Goal: Information Seeking & Learning: Learn about a topic

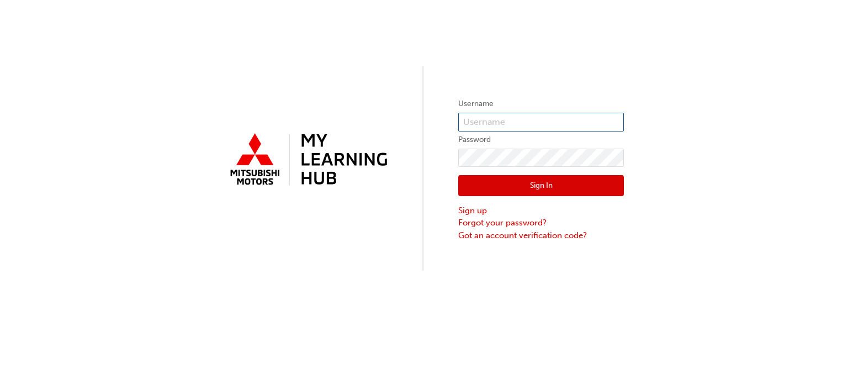
type input "0005936163"
click at [490, 178] on button "Sign In" at bounding box center [541, 185] width 166 height 21
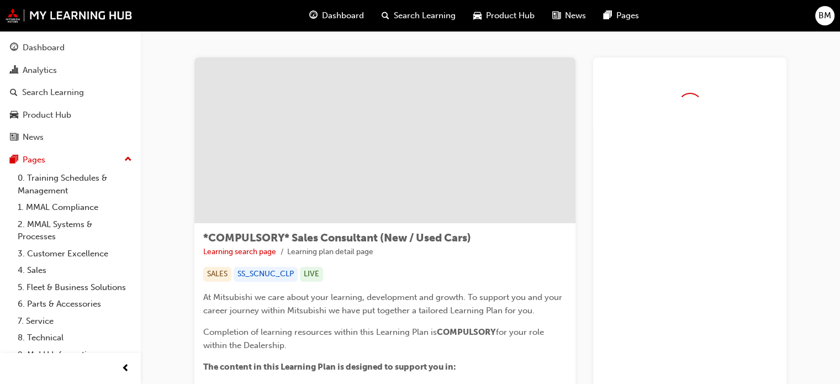
click at [338, 14] on span "Dashboard" at bounding box center [343, 15] width 42 height 13
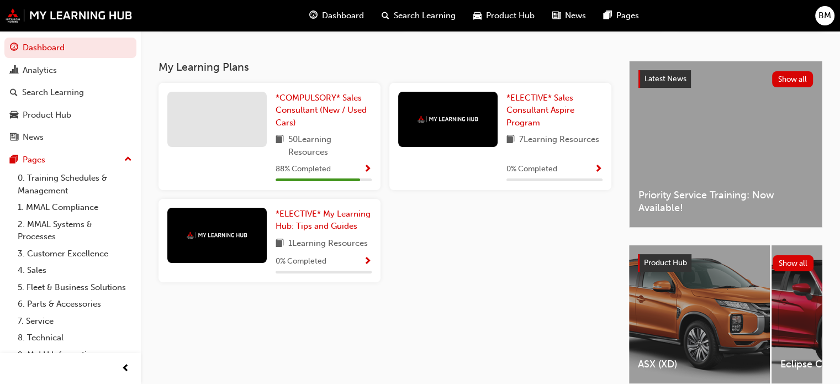
scroll to position [221, 0]
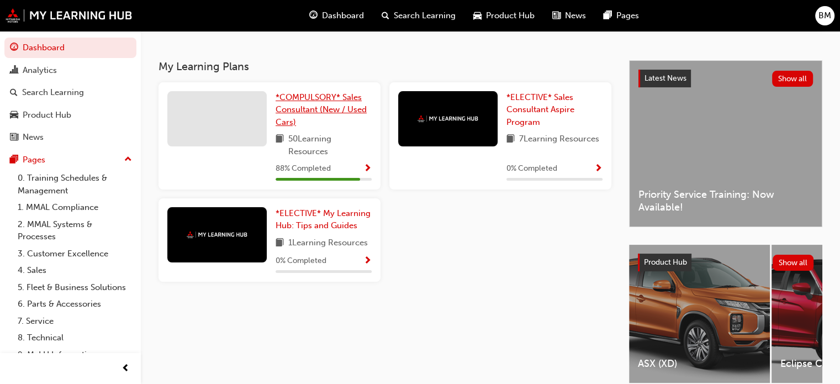
click at [320, 108] on span "*COMPULSORY* Sales Consultant (New / Used Cars)" at bounding box center [320, 109] width 91 height 35
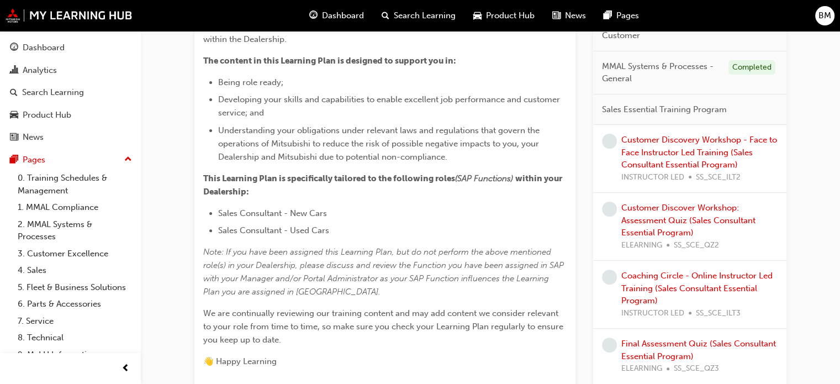
scroll to position [291, 0]
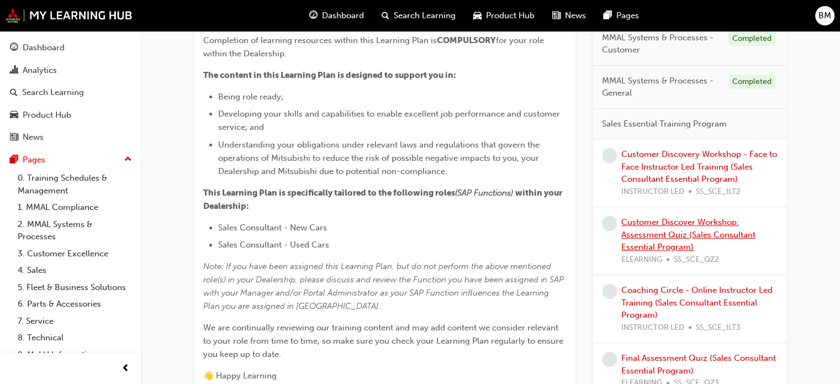
click at [643, 225] on link "Customer Discover Workshop: Assessment Quiz (Sales Consultant Essential Program)" at bounding box center [688, 234] width 134 height 35
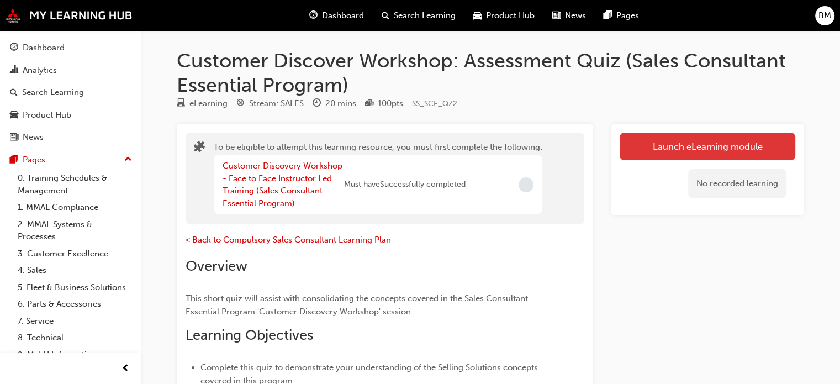
click at [662, 141] on button "Launch eLearning module" at bounding box center [707, 146] width 176 height 28
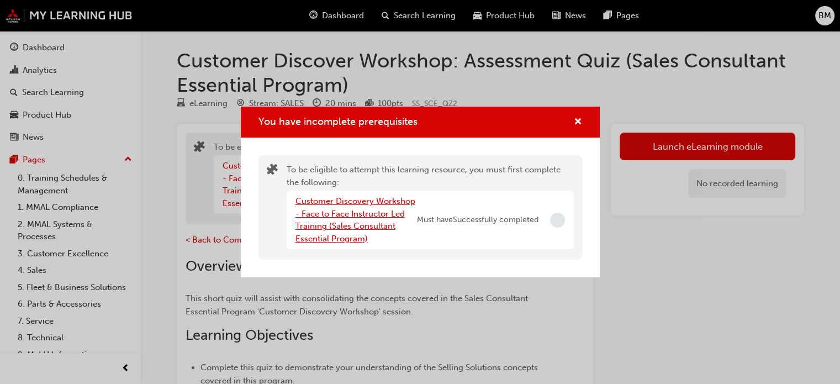
click at [335, 211] on link "Customer Discovery Workshop - Face to Face Instructor Led Training (Sales Consu…" at bounding box center [355, 219] width 120 height 47
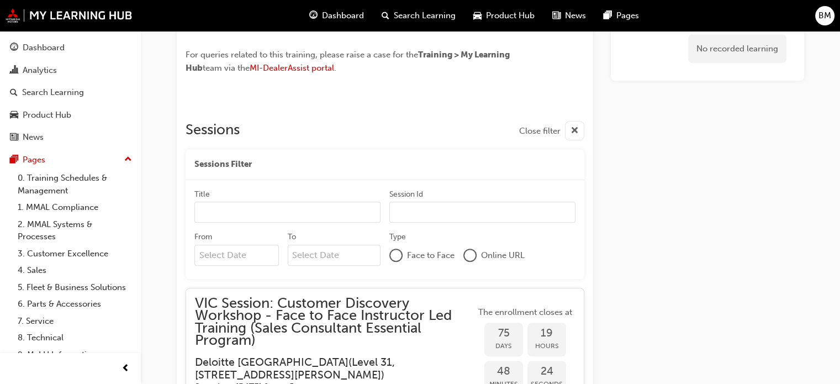
scroll to position [662, 0]
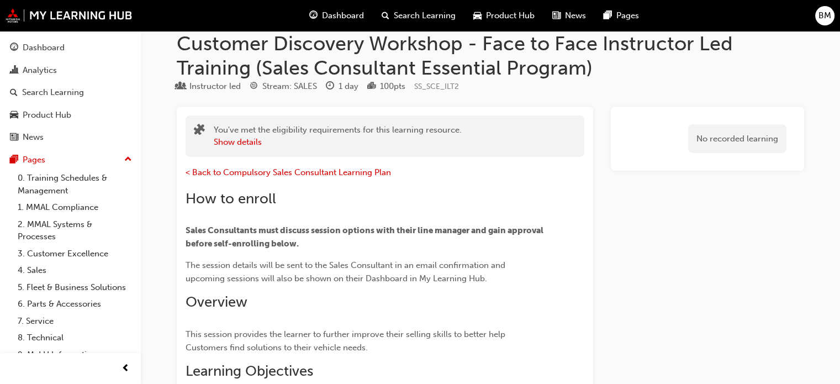
scroll to position [0, 0]
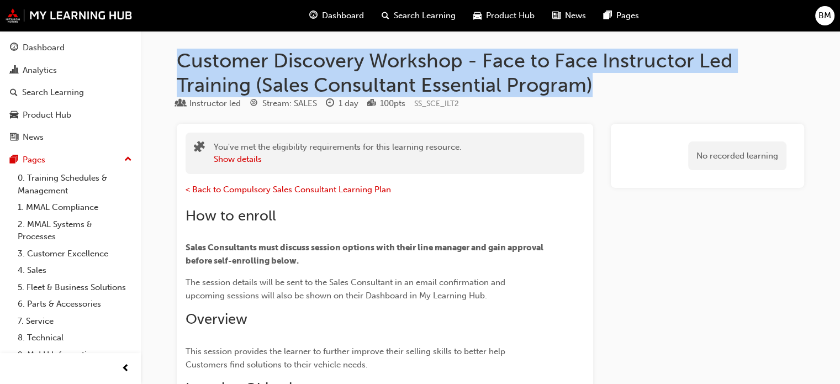
drag, startPoint x: 177, startPoint y: 56, endPoint x: 631, endPoint y: 90, distance: 455.0
click at [631, 90] on h1 "Customer Discovery Workshop - Face to Face Instructor Led Training (Sales Consu…" at bounding box center [490, 73] width 627 height 48
copy h1 "Customer Discovery Workshop - Face to Face Instructor Led Training (Sales Consu…"
